Goal: Task Accomplishment & Management: Use online tool/utility

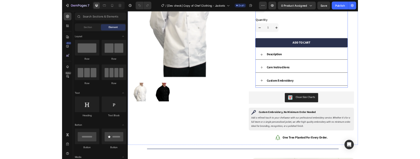
scroll to position [126, 0]
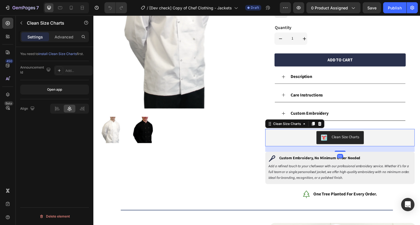
click at [320, 137] on div "Clean Size Charts" at bounding box center [344, 139] width 148 height 13
click at [76, 70] on div "Add..." at bounding box center [78, 70] width 26 height 5
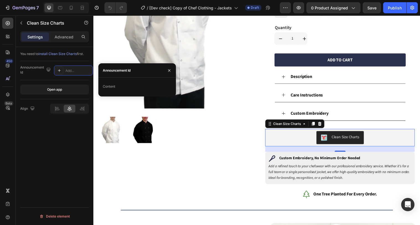
click at [132, 89] on div "Content" at bounding box center [137, 86] width 69 height 9
click at [24, 22] on button "button" at bounding box center [21, 23] width 9 height 9
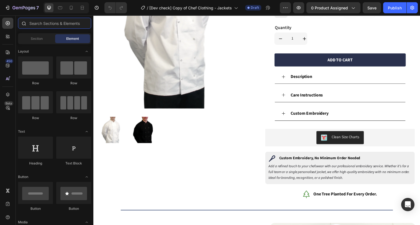
click at [42, 26] on input "text" at bounding box center [54, 23] width 73 height 11
click at [9, 37] on icon at bounding box center [9, 38] width 2 height 2
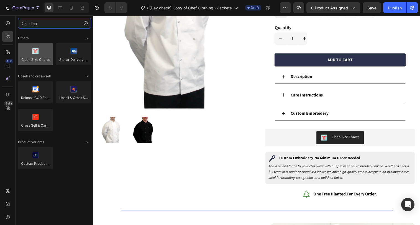
type input "clea"
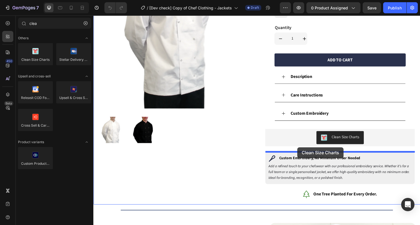
drag, startPoint x: 135, startPoint y: 73, endPoint x: 301, endPoint y: 150, distance: 183.0
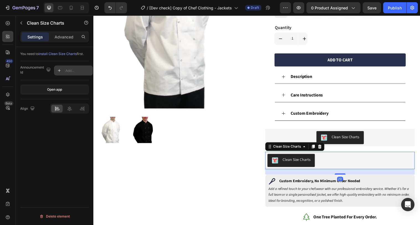
click at [67, 69] on div "Add..." at bounding box center [78, 70] width 26 height 5
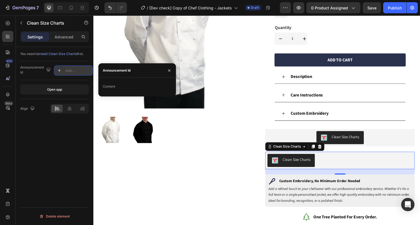
click at [76, 71] on div "Add..." at bounding box center [78, 70] width 26 height 5
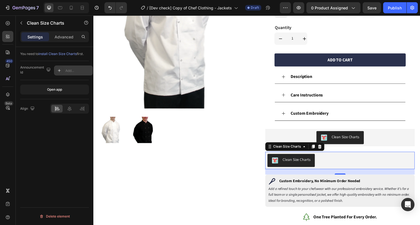
click at [68, 71] on div "Add..." at bounding box center [78, 70] width 26 height 5
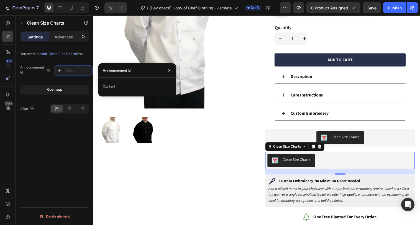
click at [119, 93] on div "Content" at bounding box center [137, 87] width 78 height 19
click at [120, 91] on div "Content" at bounding box center [137, 86] width 69 height 9
click at [121, 91] on div "Content" at bounding box center [137, 86] width 69 height 9
click at [127, 88] on div "Content" at bounding box center [137, 86] width 69 height 9
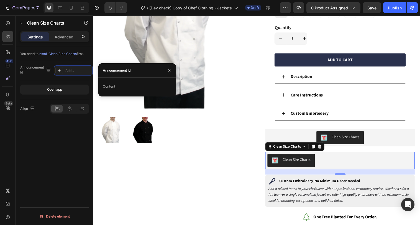
click at [112, 86] on div "Content" at bounding box center [109, 86] width 12 height 5
click at [109, 88] on div "Content" at bounding box center [109, 86] width 12 height 5
click at [107, 86] on div "Content" at bounding box center [109, 86] width 12 height 5
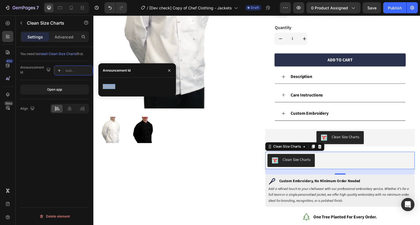
click at [107, 86] on div "Content" at bounding box center [109, 86] width 12 height 5
click at [112, 86] on div "Content" at bounding box center [109, 86] width 12 height 5
click at [114, 90] on div "Content" at bounding box center [137, 86] width 69 height 9
click at [114, 91] on div "Content" at bounding box center [137, 86] width 69 height 9
click at [121, 83] on div "Content" at bounding box center [137, 86] width 69 height 9
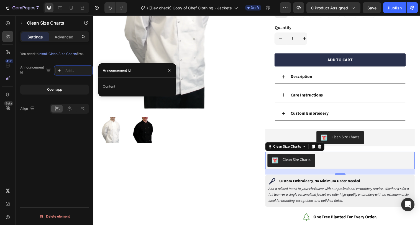
click at [116, 85] on div "Content" at bounding box center [137, 86] width 69 height 9
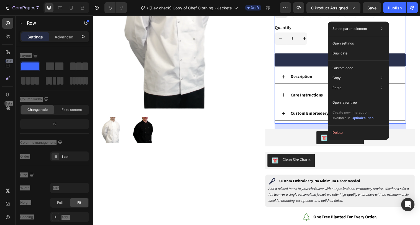
click at [262, 16] on div "Product Images [PERSON_NAME] – Full Sleeve Product Title Row £10.99 Product Pri…" at bounding box center [259, 77] width 332 height 309
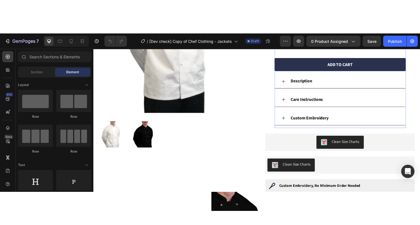
scroll to position [157, 0]
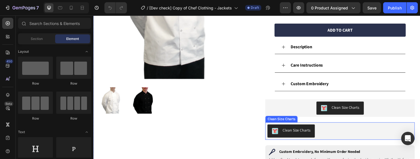
click at [301, 124] on div "Clean Size Charts" at bounding box center [344, 133] width 152 height 18
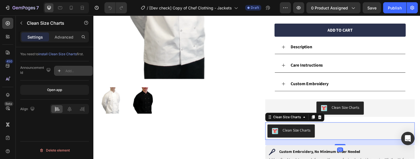
click at [79, 71] on div "Add..." at bounding box center [78, 70] width 26 height 5
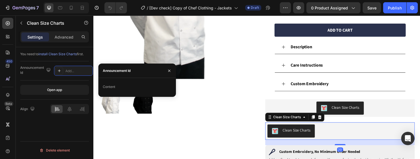
click at [118, 87] on div "Content" at bounding box center [137, 86] width 69 height 9
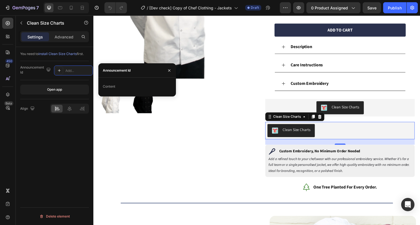
click at [316, 135] on button "Clean Size Charts" at bounding box center [294, 132] width 48 height 13
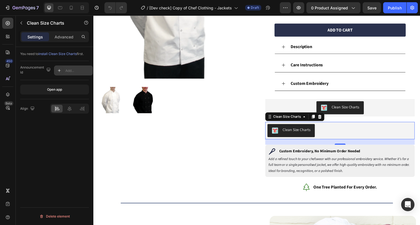
click at [67, 72] on div "Add..." at bounding box center [78, 70] width 26 height 5
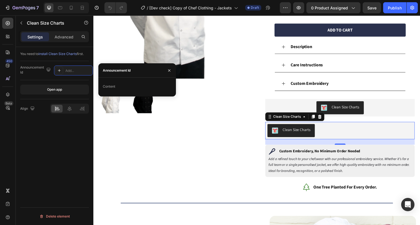
click at [128, 87] on div "Content" at bounding box center [137, 86] width 69 height 9
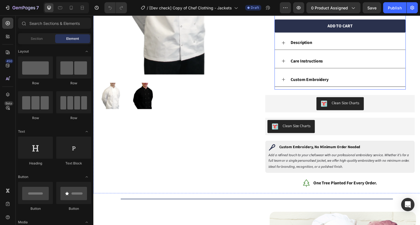
scroll to position [166, 0]
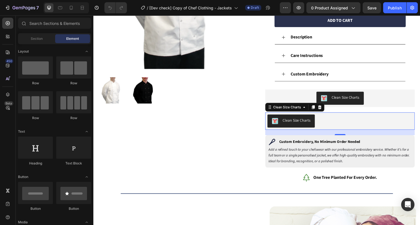
click at [315, 120] on button "Clean Size Charts" at bounding box center [294, 123] width 48 height 13
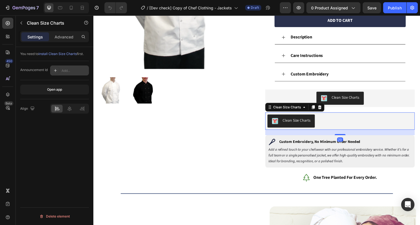
click at [71, 70] on div "Add..." at bounding box center [74, 70] width 26 height 5
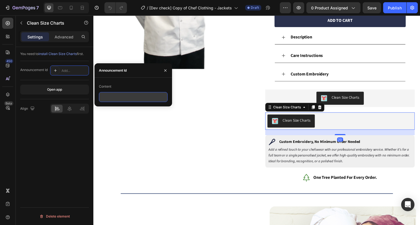
click at [116, 97] on input "text" at bounding box center [133, 97] width 69 height 10
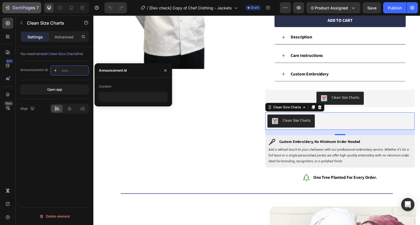
click at [24, 7] on icon "button" at bounding box center [24, 7] width 2 height 3
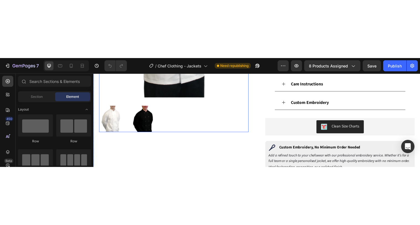
scroll to position [197, 0]
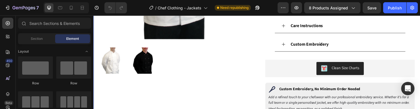
click at [278, 70] on div "Clean Size Charts" at bounding box center [344, 69] width 148 height 13
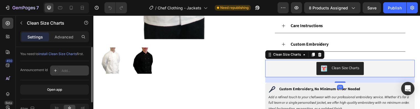
click at [60, 66] on div "Add..." at bounding box center [69, 71] width 39 height 10
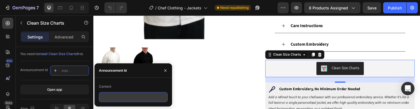
click at [128, 98] on input "text" at bounding box center [133, 97] width 69 height 10
